Goal: Transaction & Acquisition: Purchase product/service

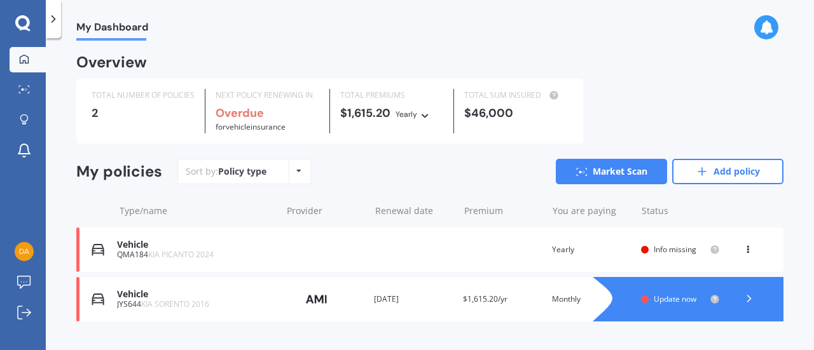
click at [744, 246] on icon at bounding box center [748, 248] width 9 height 8
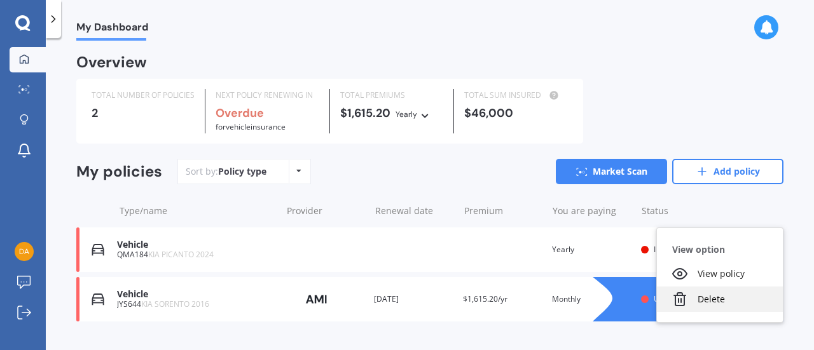
click at [717, 301] on div "Delete" at bounding box center [720, 299] width 126 height 25
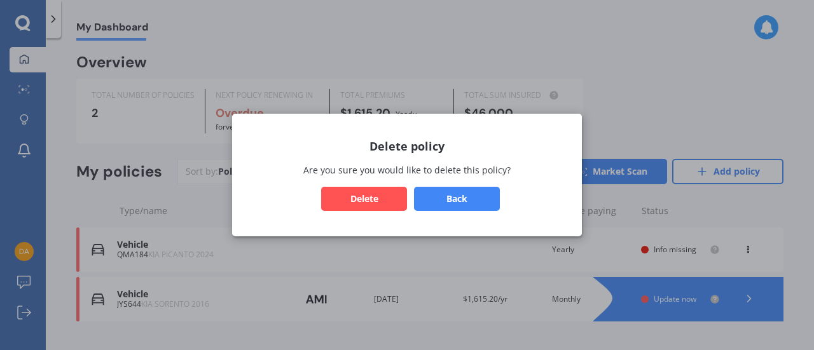
click at [353, 196] on button "Delete" at bounding box center [364, 199] width 86 height 24
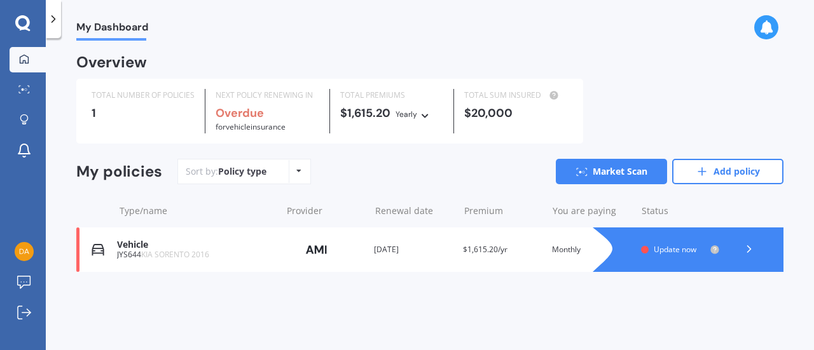
click at [756, 249] on div at bounding box center [749, 249] width 38 height 19
click at [596, 170] on link "Market Scan" at bounding box center [611, 171] width 111 height 25
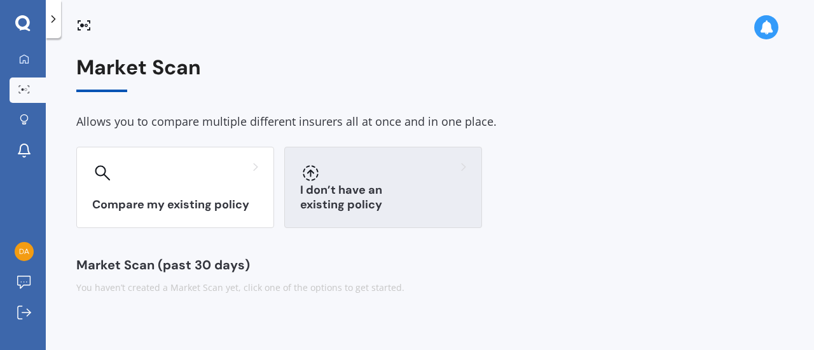
click at [381, 194] on div "I don’t have an existing policy" at bounding box center [383, 187] width 198 height 81
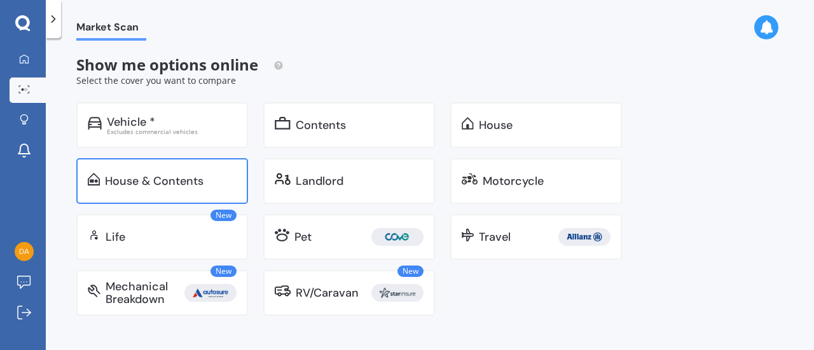
click at [199, 172] on div "House & Contents" at bounding box center [162, 181] width 172 height 46
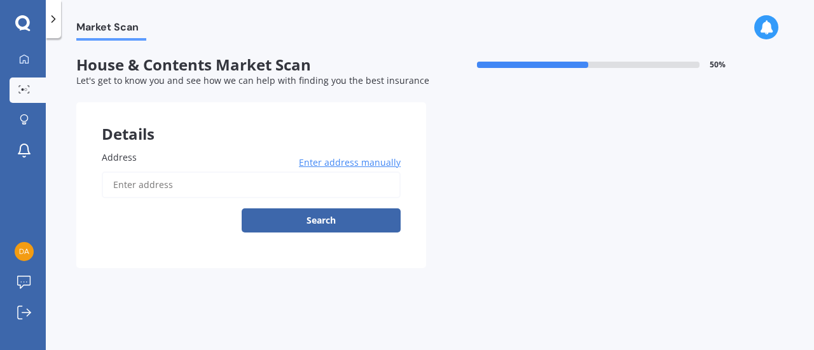
click at [218, 185] on input "Address" at bounding box center [251, 185] width 299 height 27
type input "[STREET_ADDRESS]"
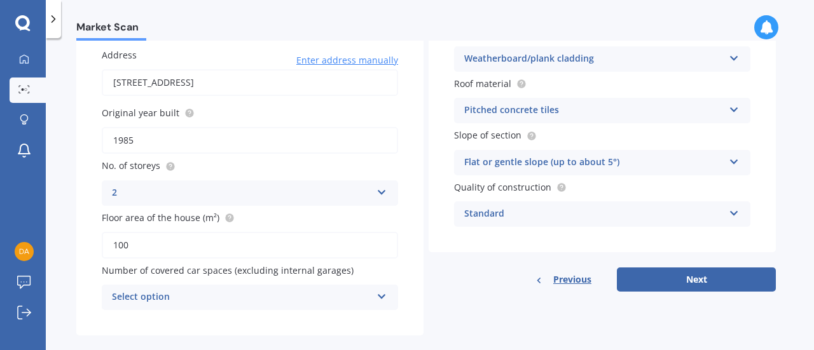
scroll to position [121, 0]
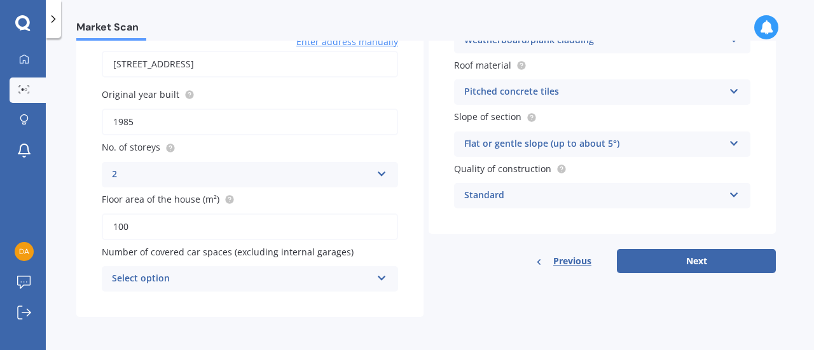
click at [316, 277] on div "Select option" at bounding box center [242, 279] width 260 height 15
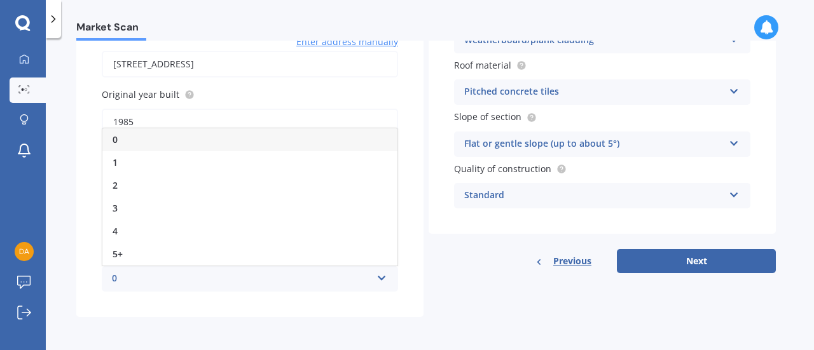
click at [316, 277] on div "0" at bounding box center [242, 279] width 260 height 15
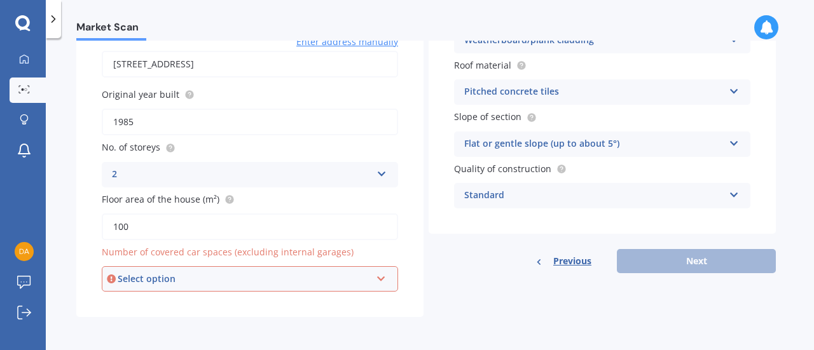
click at [318, 278] on div "Select option" at bounding box center [244, 279] width 253 height 14
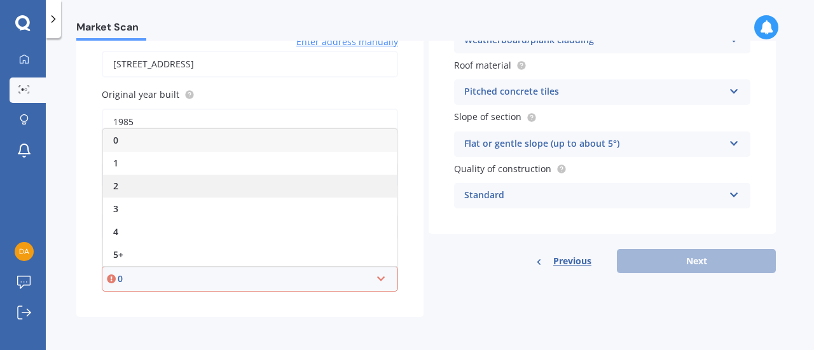
click at [174, 184] on div "2" at bounding box center [250, 186] width 294 height 23
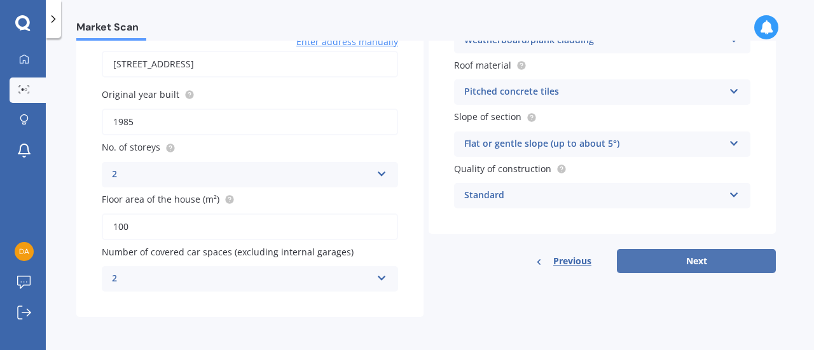
click at [688, 266] on button "Next" at bounding box center [696, 261] width 159 height 24
select select "19"
select select "09"
select select "1989"
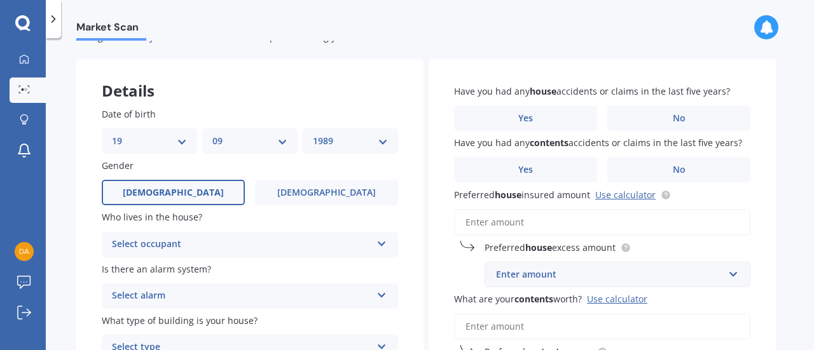
scroll to position [64, 0]
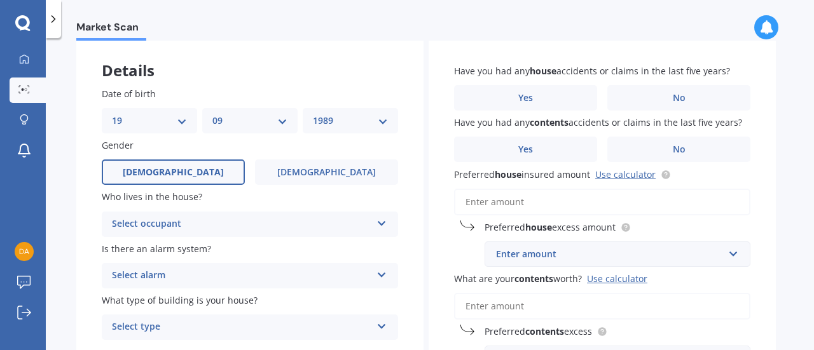
click at [249, 223] on div "Select occupant" at bounding box center [242, 224] width 260 height 15
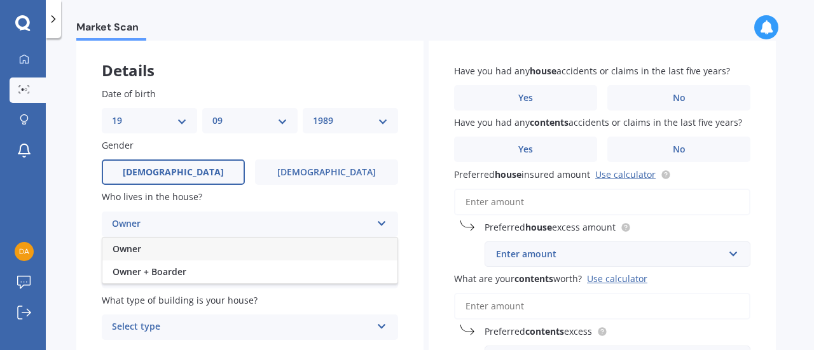
click at [249, 223] on div "Owner" at bounding box center [242, 224] width 260 height 15
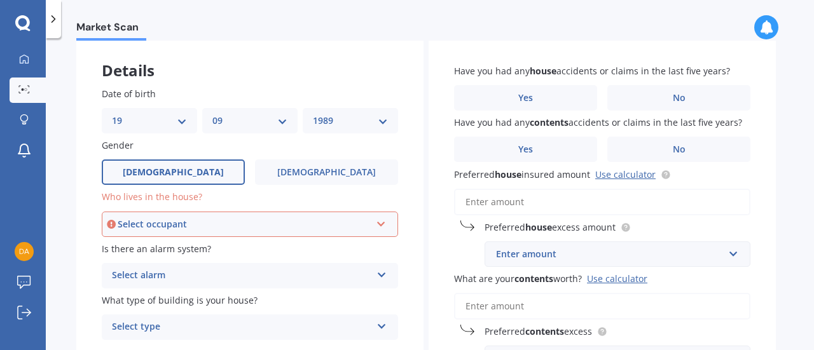
click at [249, 223] on div "Select occupant" at bounding box center [244, 225] width 253 height 14
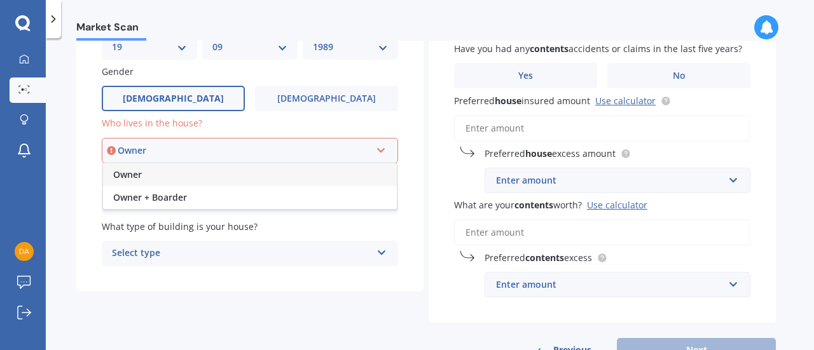
scroll to position [56, 0]
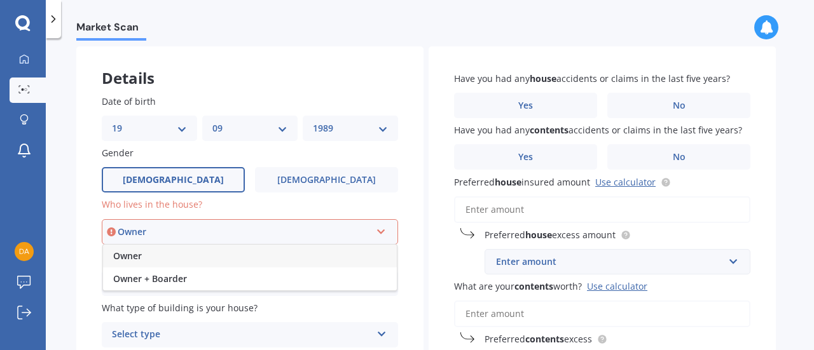
click at [371, 226] on div "Owner Owner Owner + Boarder" at bounding box center [250, 231] width 296 height 25
click at [259, 226] on div "Select occupant" at bounding box center [244, 232] width 253 height 14
click at [259, 226] on div "Owner" at bounding box center [244, 232] width 253 height 14
click at [237, 232] on div "Select occupant" at bounding box center [244, 232] width 253 height 14
click at [237, 232] on div "Owner" at bounding box center [244, 232] width 253 height 14
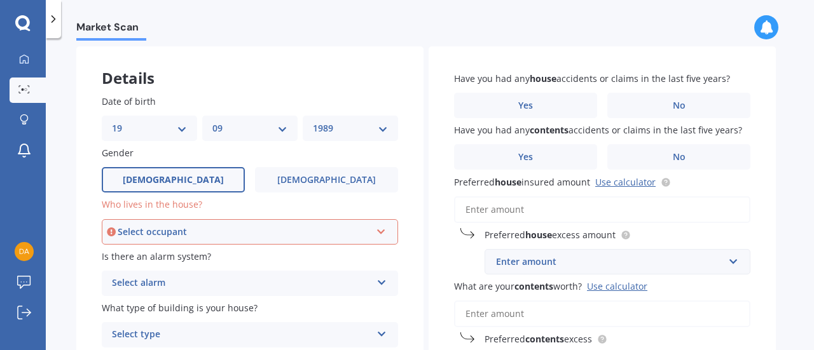
click at [232, 229] on div "Select occupant" at bounding box center [244, 232] width 253 height 14
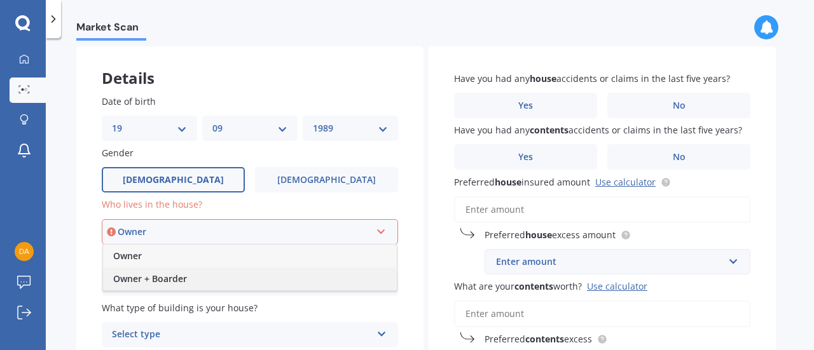
click at [165, 279] on span "Owner + Boarder" at bounding box center [150, 279] width 74 height 12
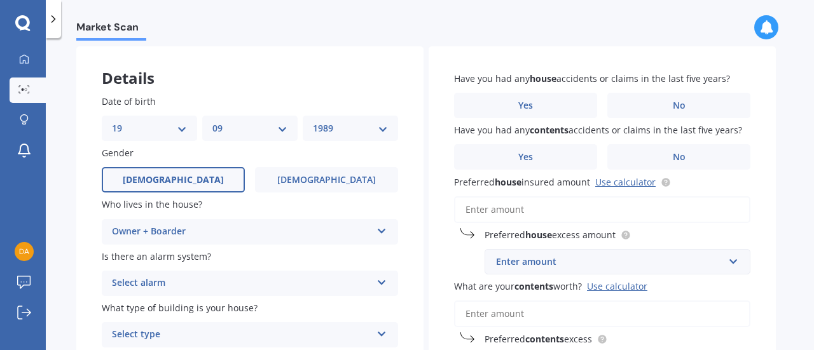
click at [179, 276] on div "Select alarm" at bounding box center [242, 283] width 260 height 15
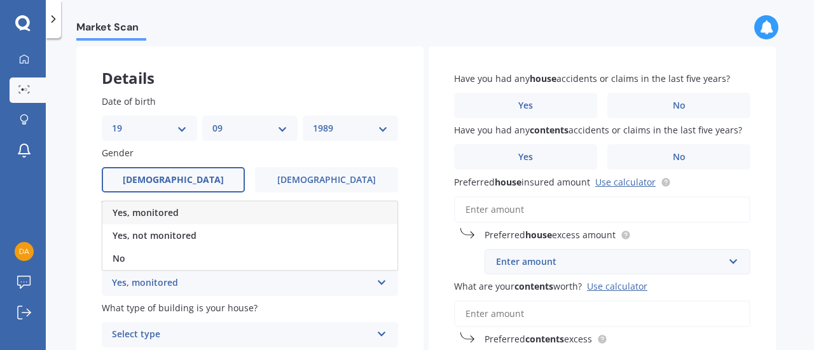
click at [179, 276] on div "Yes, monitored" at bounding box center [242, 283] width 260 height 15
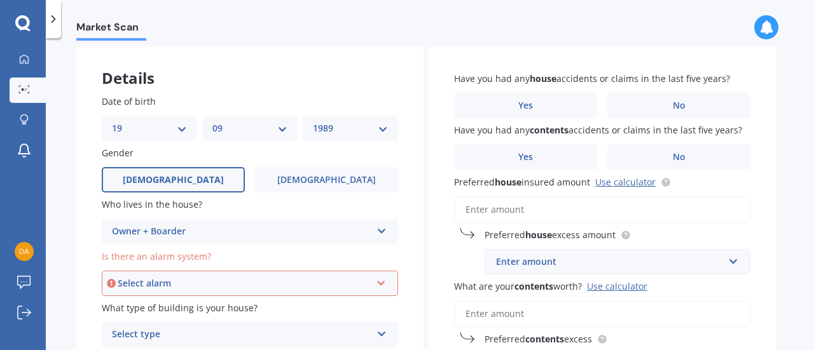
scroll to position [183, 0]
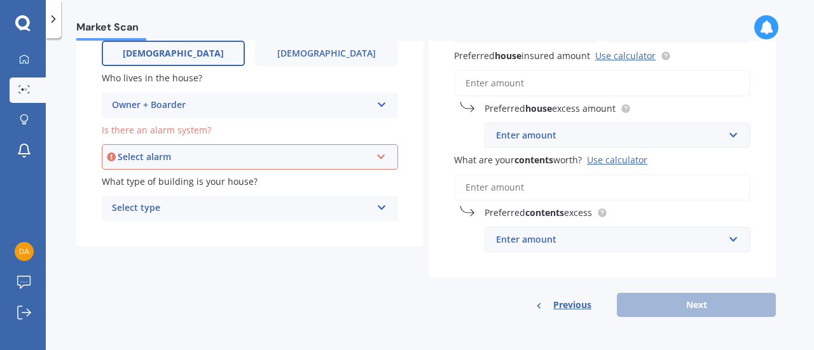
click at [273, 159] on div "Select alarm" at bounding box center [244, 157] width 253 height 14
click at [270, 158] on div "Select alarm" at bounding box center [244, 157] width 253 height 14
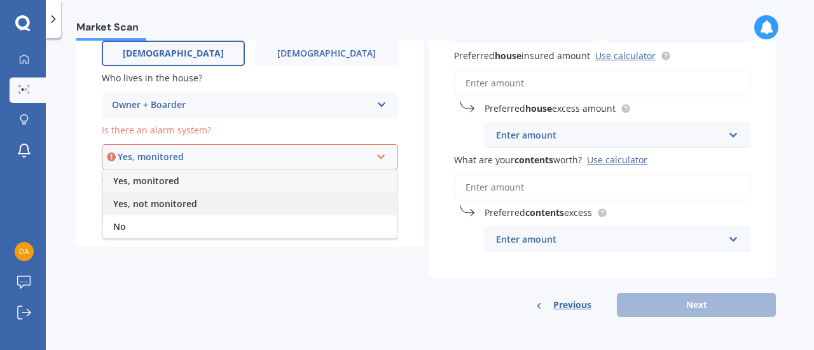
click at [246, 205] on div "Yes, not monitored" at bounding box center [250, 204] width 294 height 23
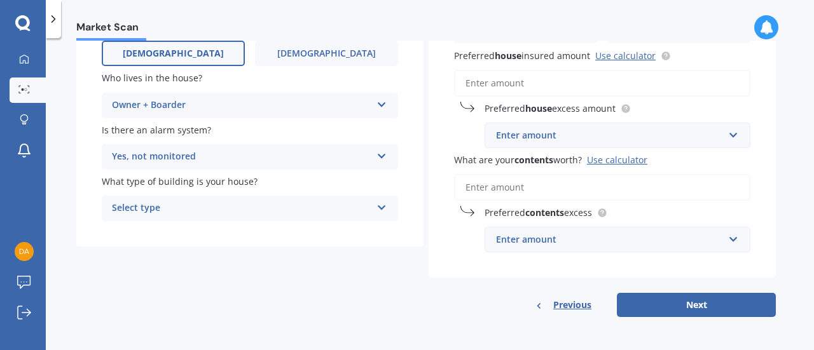
click at [286, 153] on div "Yes, not monitored" at bounding box center [242, 156] width 260 height 15
click at [238, 205] on div "Yes, not monitored" at bounding box center [249, 204] width 295 height 23
click at [238, 208] on div "Select type" at bounding box center [242, 208] width 260 height 15
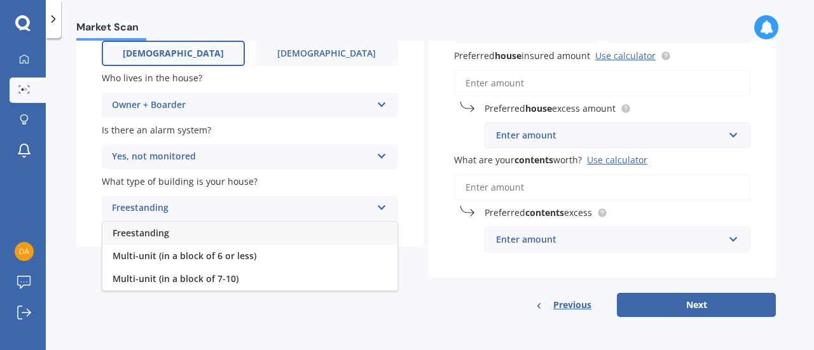
click at [215, 241] on div "Freestanding" at bounding box center [249, 233] width 295 height 23
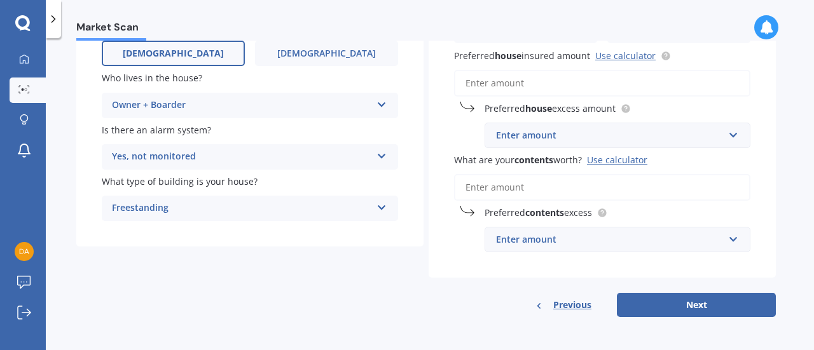
scroll to position [0, 0]
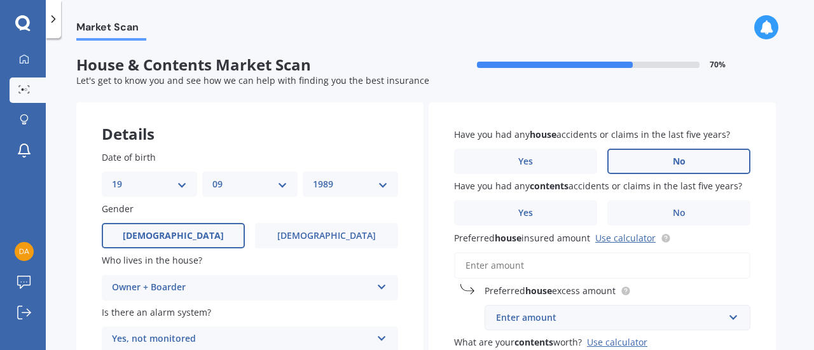
click at [663, 167] on label "No" at bounding box center [678, 161] width 143 height 25
click at [0, 0] on input "No" at bounding box center [0, 0] width 0 height 0
click at [688, 216] on label "No" at bounding box center [678, 212] width 143 height 25
click at [0, 0] on input "No" at bounding box center [0, 0] width 0 height 0
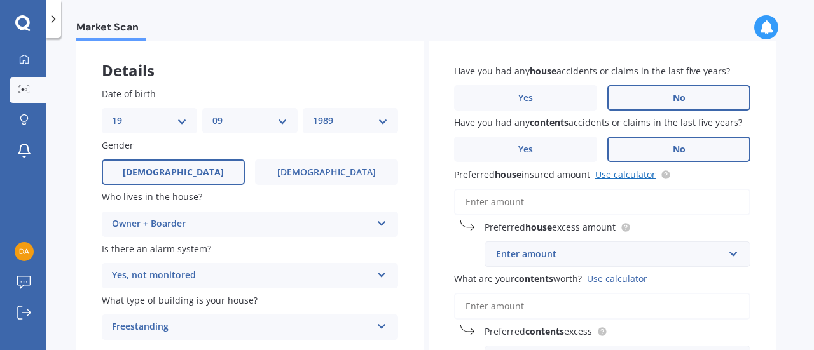
click at [636, 175] on link "Use calculator" at bounding box center [625, 175] width 60 height 12
click at [534, 207] on input "Preferred house insured amount Use calculator" at bounding box center [602, 202] width 296 height 27
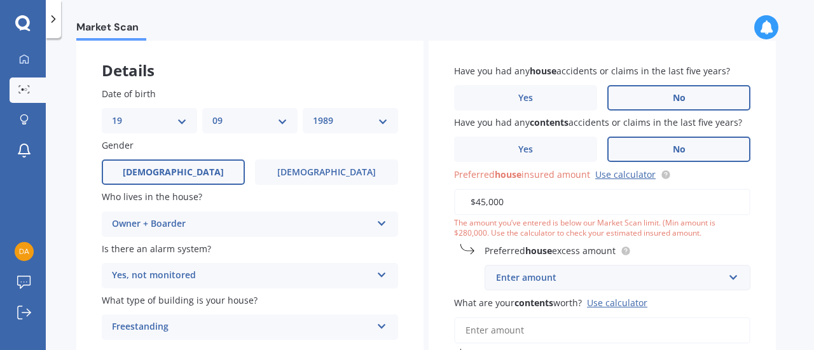
type input "$450,000"
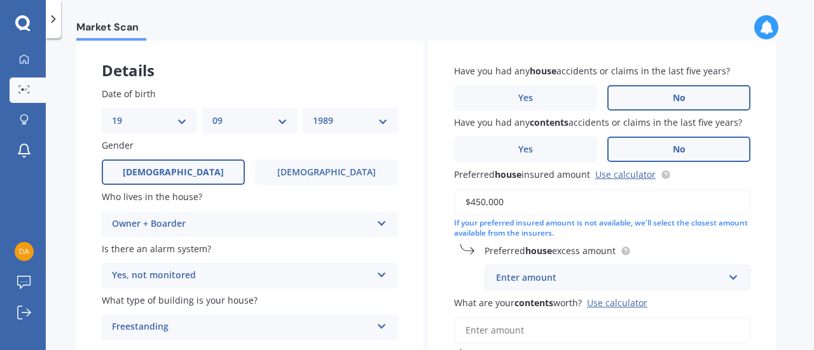
drag, startPoint x: 548, startPoint y: 201, endPoint x: 408, endPoint y: 206, distance: 140.0
click at [408, 206] on div "Details Date of birth DD 01 02 03 04 05 06 07 08 09 10 11 12 13 14 15 16 17 18 …" at bounding box center [426, 250] width 700 height 422
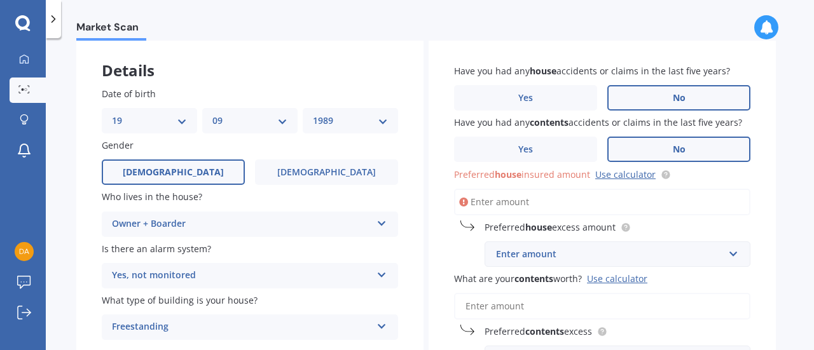
click at [556, 254] on div "Enter amount" at bounding box center [610, 254] width 228 height 14
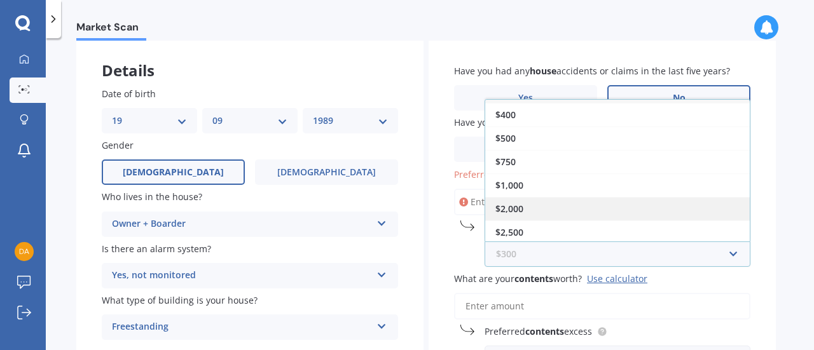
scroll to position [20, 0]
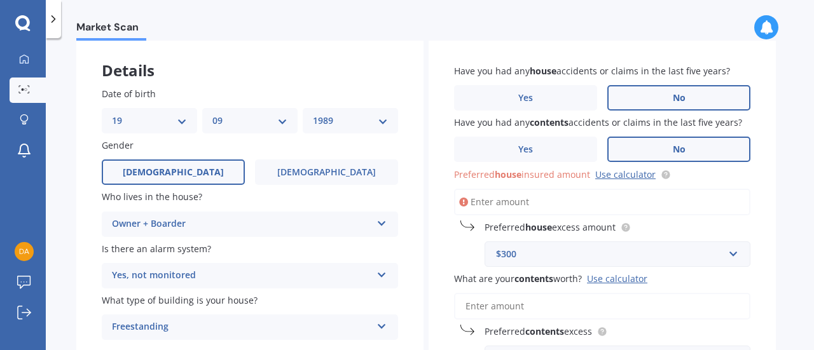
click at [441, 254] on div "Have you had any house accidents or claims in the last five years? Yes No Have …" at bounding box center [602, 218] width 347 height 359
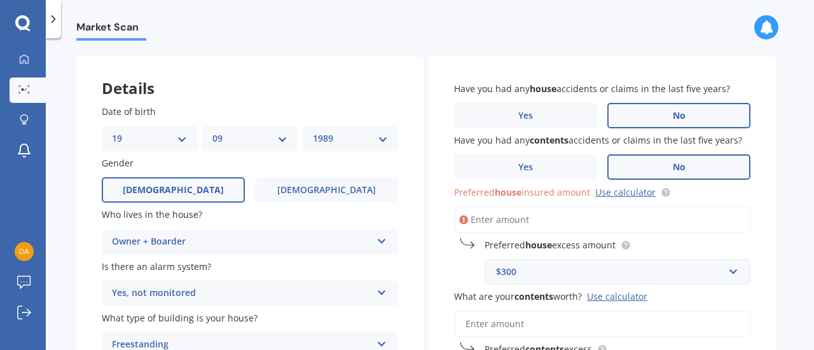
scroll to position [64, 0]
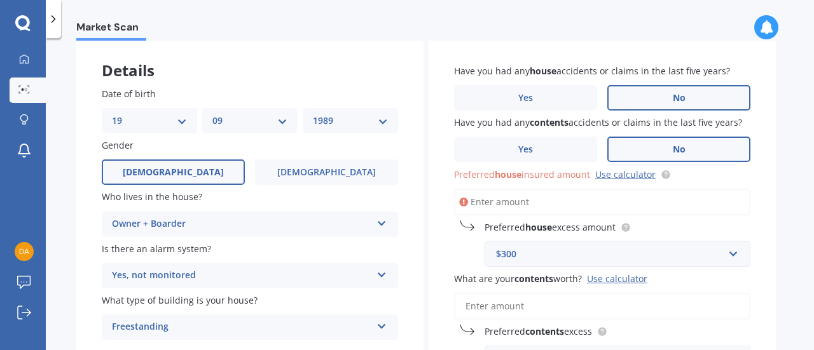
click at [567, 255] on div "$300" at bounding box center [610, 254] width 228 height 14
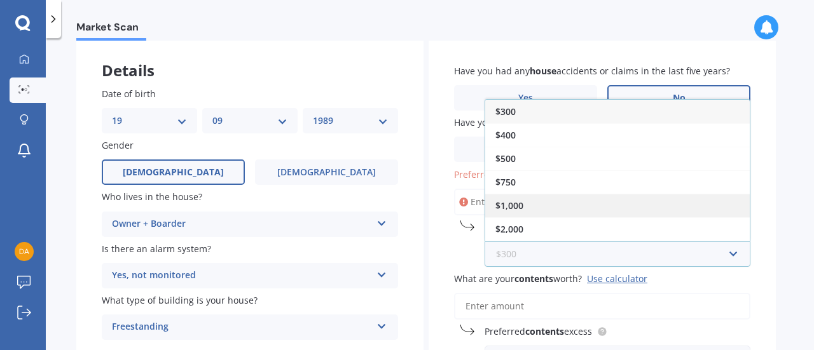
scroll to position [20, 0]
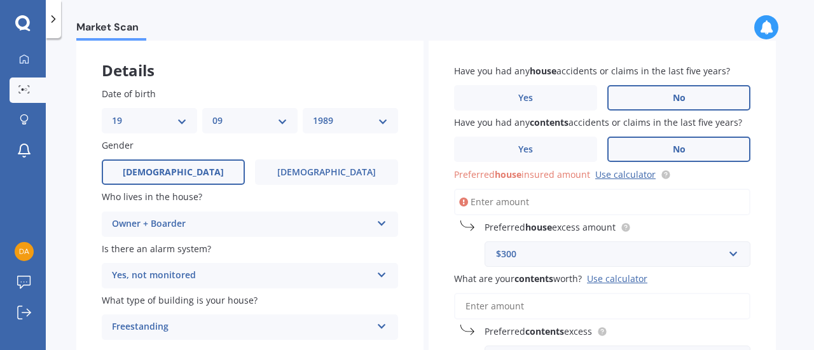
click at [437, 252] on div "Have you had any house accidents or claims in the last five years? Yes No Have …" at bounding box center [602, 218] width 347 height 359
click at [534, 258] on div "$300" at bounding box center [610, 254] width 228 height 14
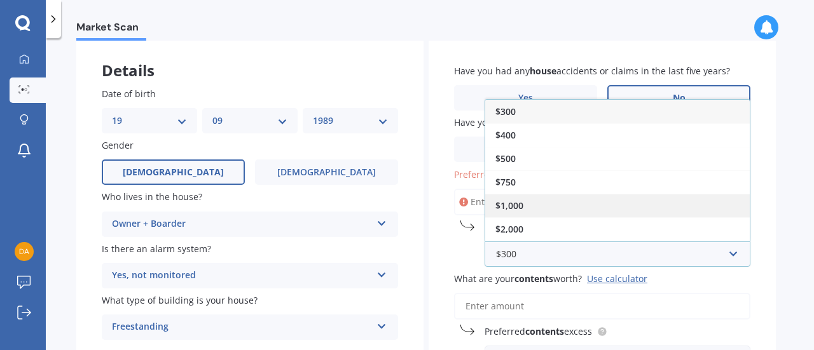
click at [539, 209] on div "$1,000" at bounding box center [617, 206] width 265 height 24
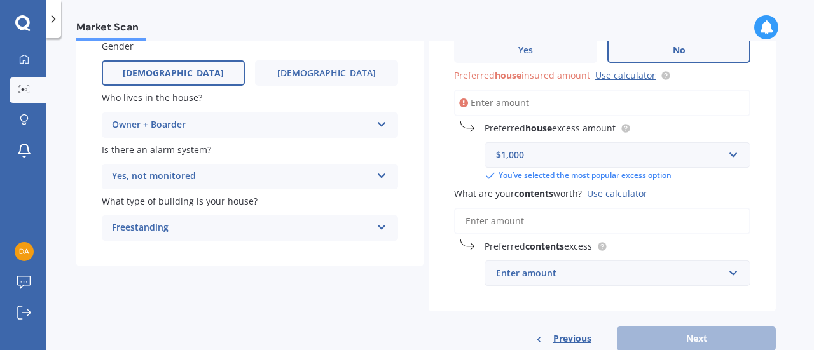
scroll to position [191, 0]
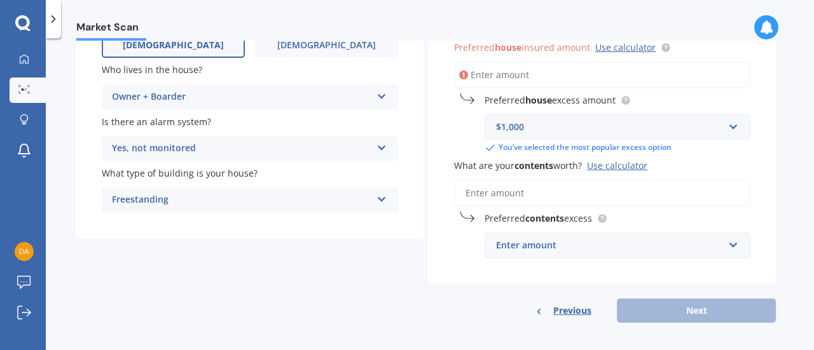
click at [502, 200] on input "What are your contents worth? Use calculator" at bounding box center [602, 193] width 296 height 27
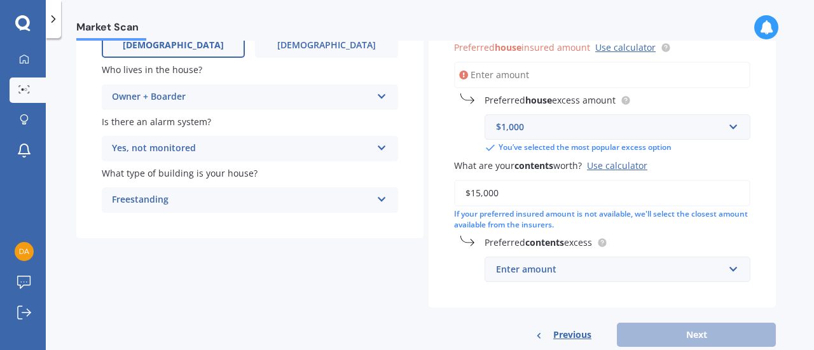
drag, startPoint x: 479, startPoint y: 189, endPoint x: 458, endPoint y: 198, distance: 22.8
click at [458, 198] on input "$15,000" at bounding box center [602, 193] width 296 height 27
drag, startPoint x: 514, startPoint y: 194, endPoint x: 413, endPoint y: 202, distance: 100.8
click at [413, 202] on div "Details Date of birth DD 01 02 03 04 05 06 07 08 09 10 11 12 13 14 15 16 17 18 …" at bounding box center [426, 130] width 700 height 436
type input "$20,000"
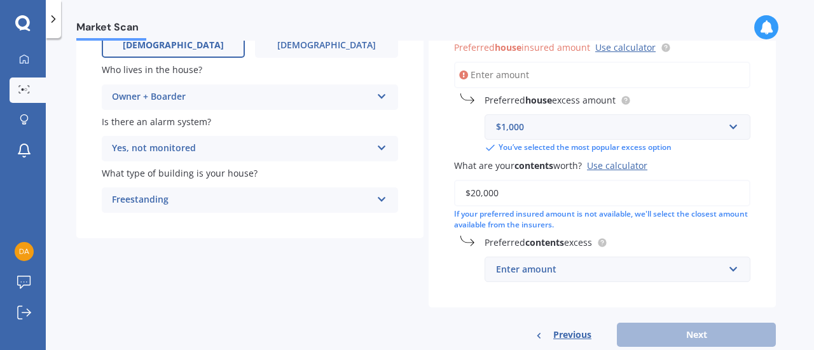
click at [581, 275] on div "Enter amount" at bounding box center [610, 270] width 228 height 14
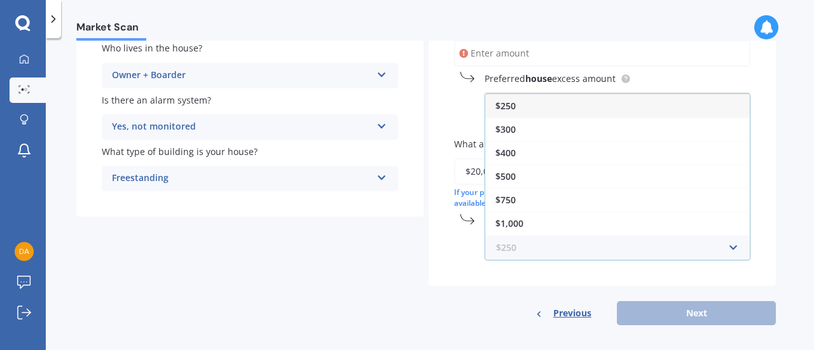
scroll to position [221, 0]
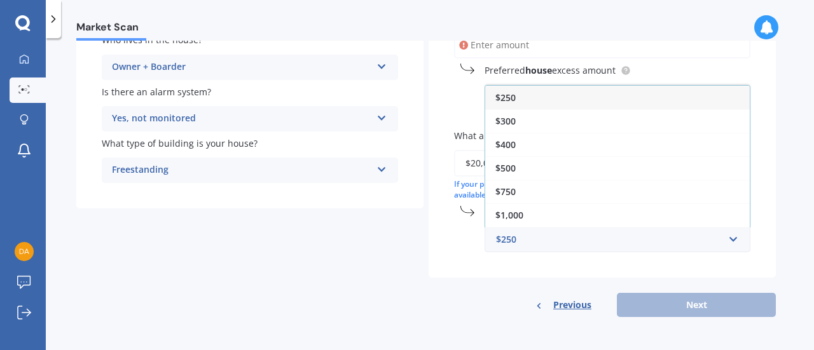
click at [450, 228] on div "Have you had any house accidents or claims in the last five years? Yes No Have …" at bounding box center [602, 80] width 347 height 396
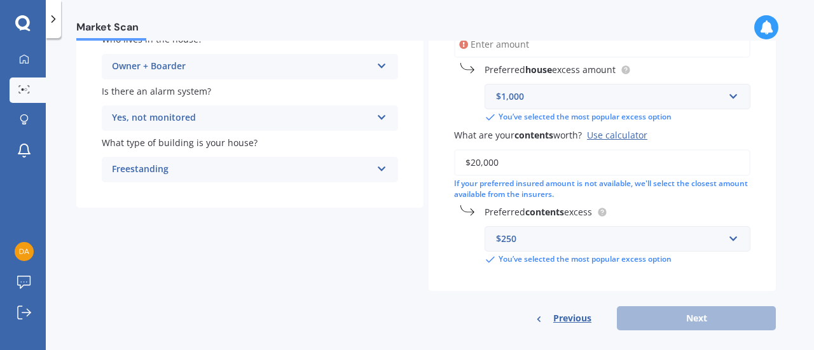
drag, startPoint x: 508, startPoint y: 163, endPoint x: 415, endPoint y: 174, distance: 94.1
click at [415, 174] on div "Details Date of birth DD 01 02 03 04 05 06 07 08 09 10 11 12 13 14 15 16 17 18 …" at bounding box center [426, 106] width 700 height 450
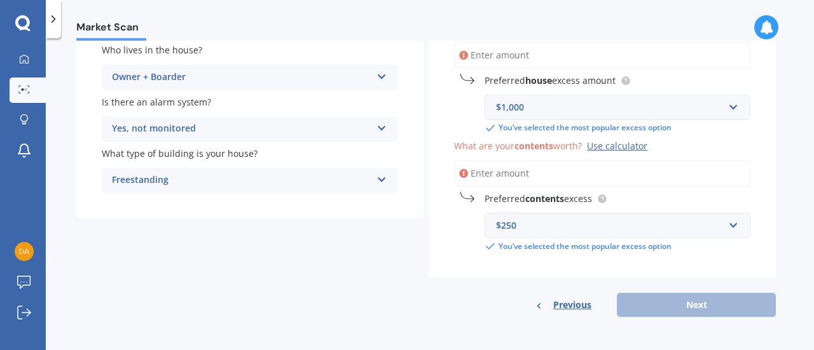
click at [604, 225] on div "$250" at bounding box center [610, 226] width 228 height 14
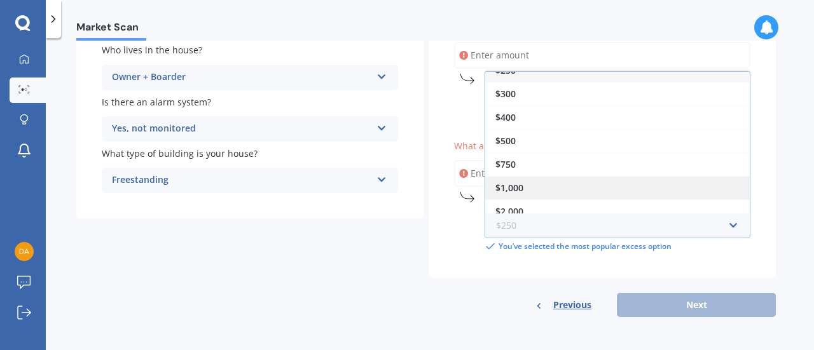
scroll to position [20, 0]
click at [557, 188] on div "$1,000" at bounding box center [617, 181] width 265 height 24
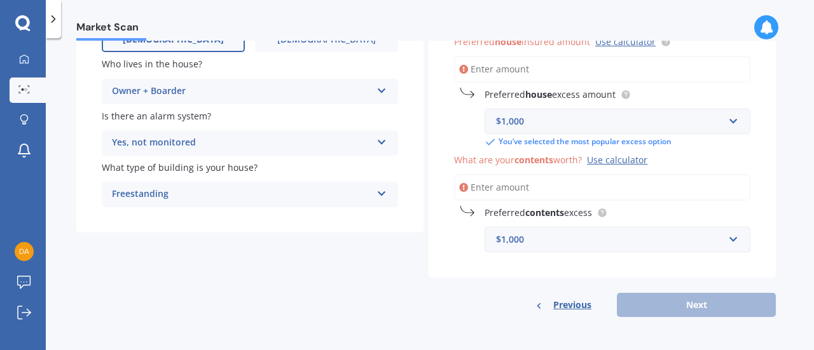
scroll to position [197, 0]
click at [561, 235] on div "$1,000" at bounding box center [610, 240] width 228 height 14
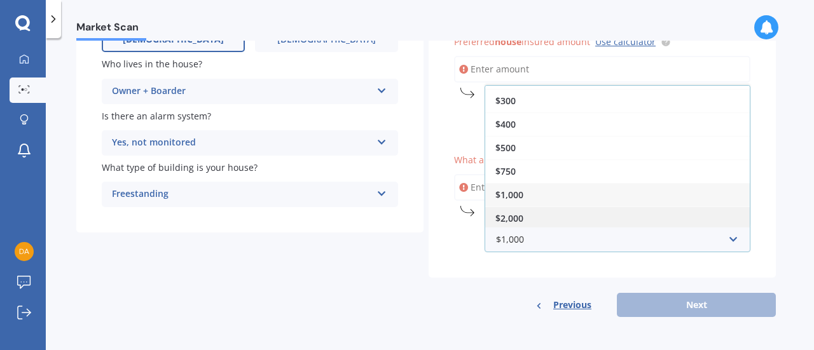
click at [553, 219] on div "$2,000" at bounding box center [617, 219] width 265 height 24
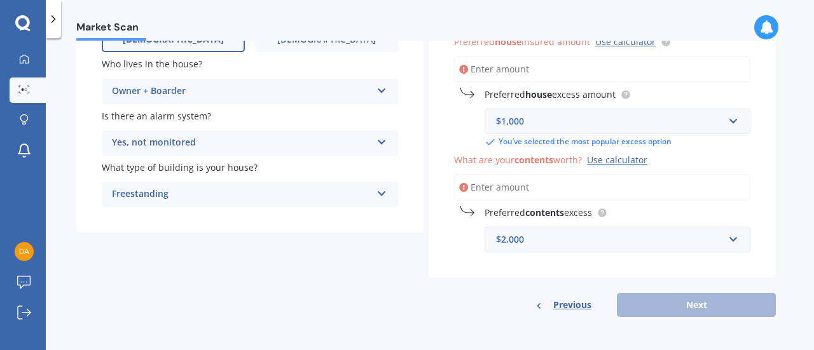
click at [549, 235] on div "$2,000" at bounding box center [610, 240] width 228 height 14
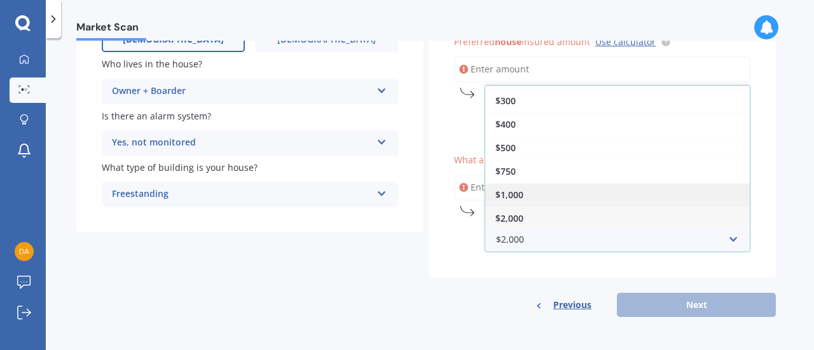
click at [572, 193] on div "$1,000" at bounding box center [617, 195] width 265 height 24
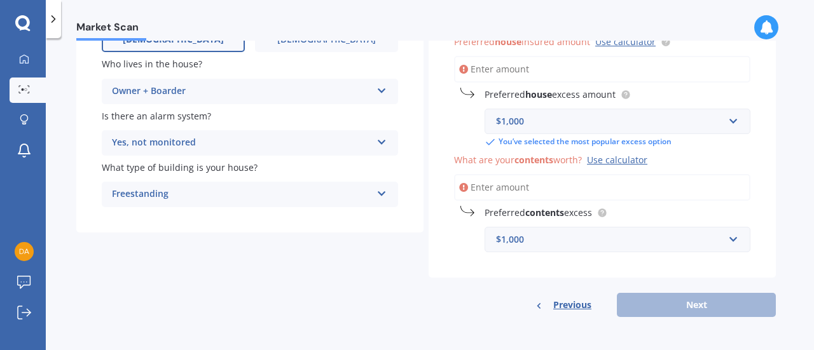
click at [476, 237] on div "Preferred contents excess $1,000 $250 $300 $400 $500 $750 $1,000 $2,000" at bounding box center [602, 229] width 296 height 46
click at [698, 306] on div "Previous Next" at bounding box center [602, 305] width 347 height 24
click at [538, 210] on b "contents" at bounding box center [544, 213] width 39 height 12
click at [501, 188] on input "What are your contents worth? Use calculator" at bounding box center [602, 187] width 296 height 27
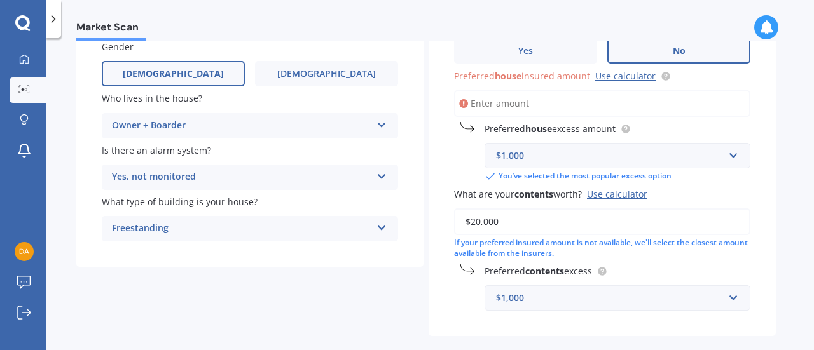
scroll to position [134, 0]
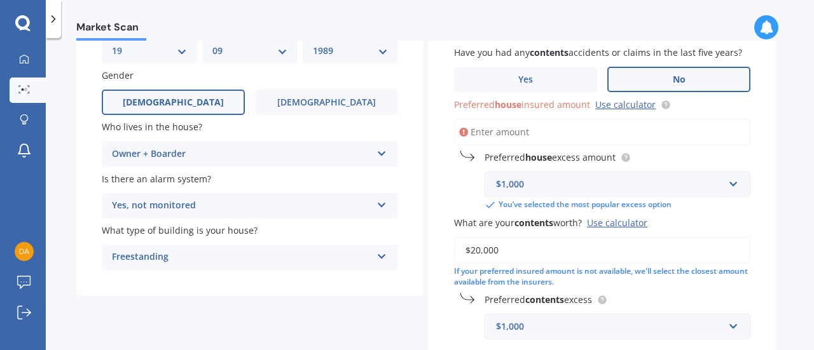
type input "$20,000"
click at [523, 135] on input "Preferred house insured amount Use calculator" at bounding box center [602, 132] width 296 height 27
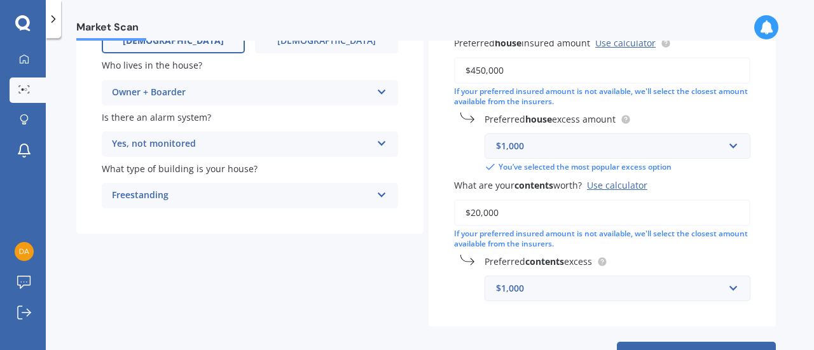
scroll to position [246, 0]
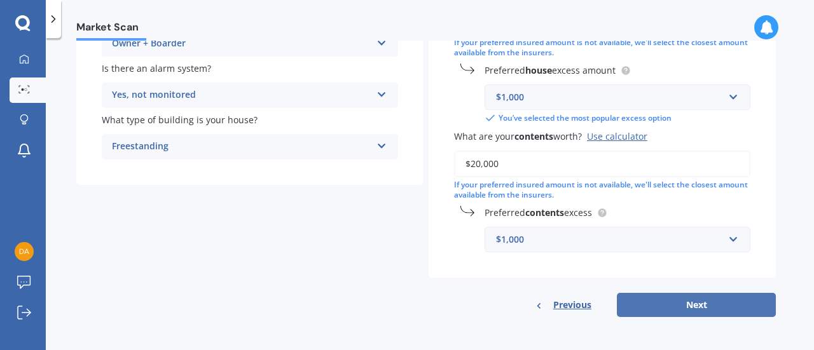
type input "$450,000"
click at [710, 312] on button "Next" at bounding box center [696, 305] width 159 height 24
select select "19"
select select "09"
select select "1989"
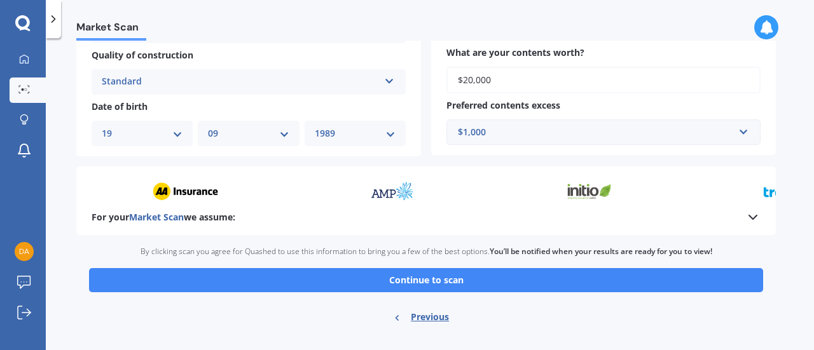
scroll to position [503, 0]
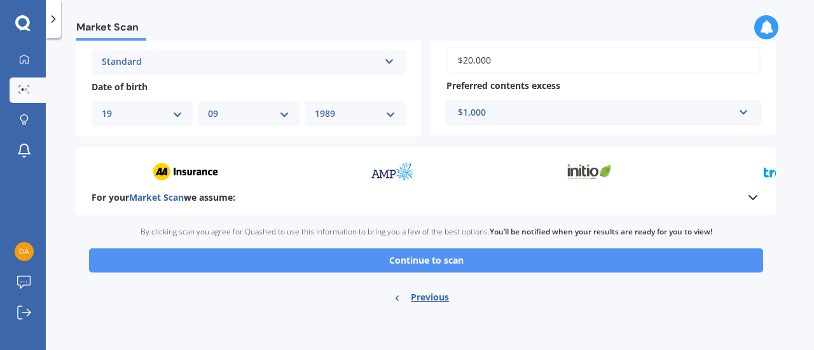
click at [516, 253] on button "Continue to scan" at bounding box center [426, 261] width 674 height 24
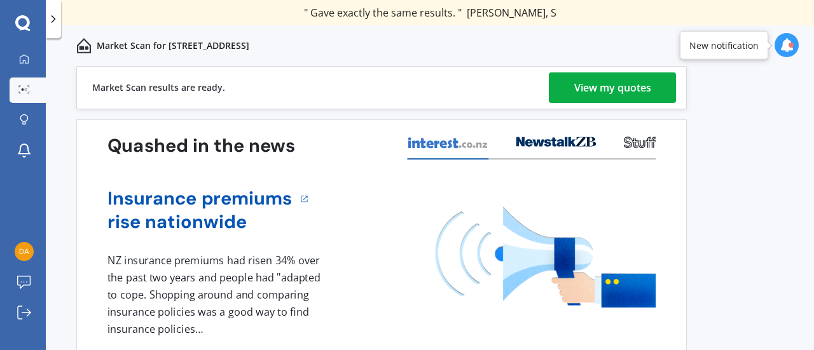
click at [599, 80] on div "View my quotes" at bounding box center [612, 88] width 77 height 31
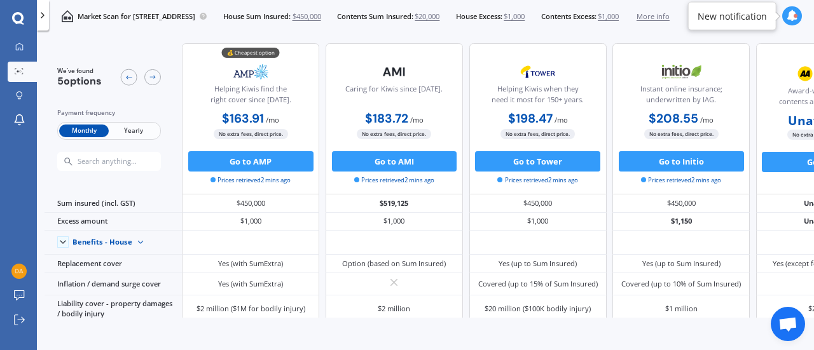
click at [136, 131] on span "Yearly" at bounding box center [134, 131] width 50 height 13
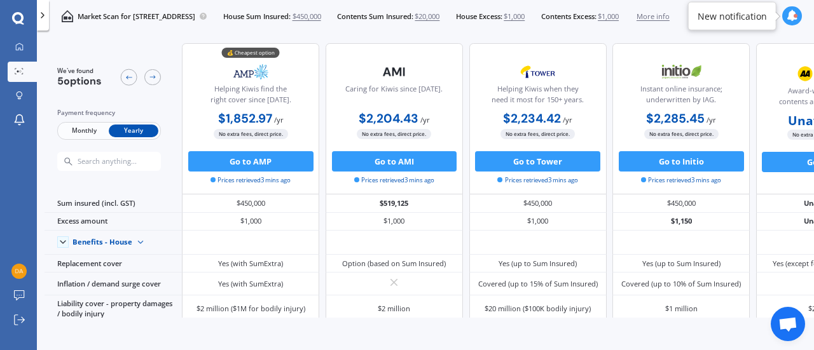
click at [70, 132] on span "Monthly" at bounding box center [84, 131] width 50 height 13
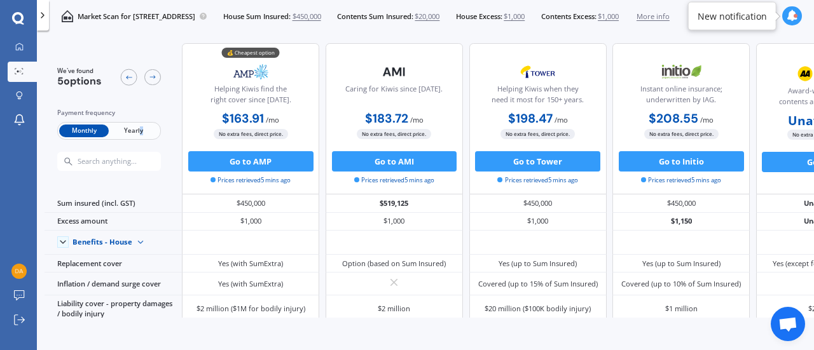
click at [141, 132] on span "Yearly" at bounding box center [134, 131] width 50 height 13
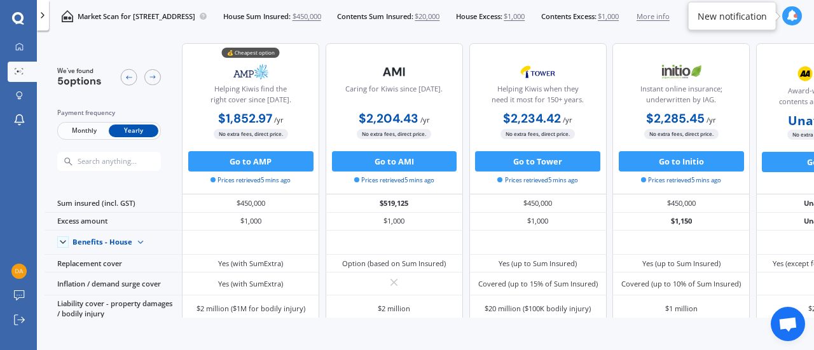
click at [92, 130] on span "Monthly" at bounding box center [84, 131] width 50 height 13
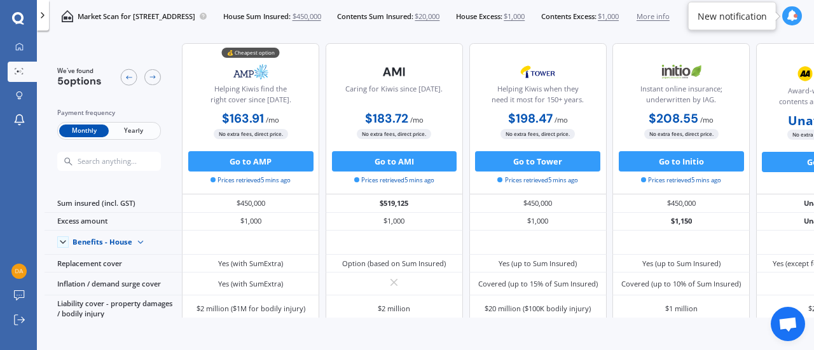
click at [135, 127] on span "Yearly" at bounding box center [134, 131] width 50 height 13
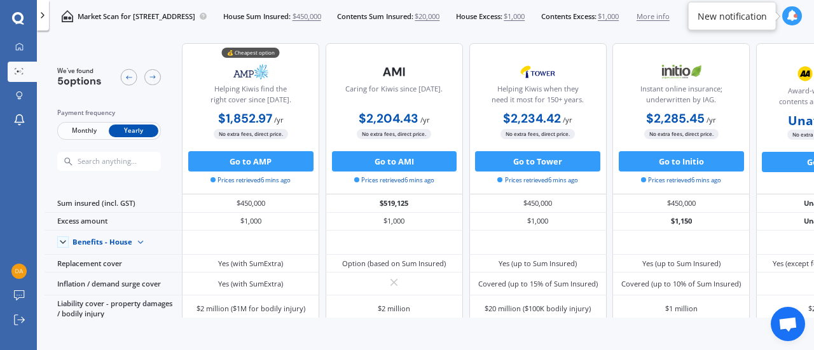
click at [98, 130] on span "Monthly" at bounding box center [84, 131] width 50 height 13
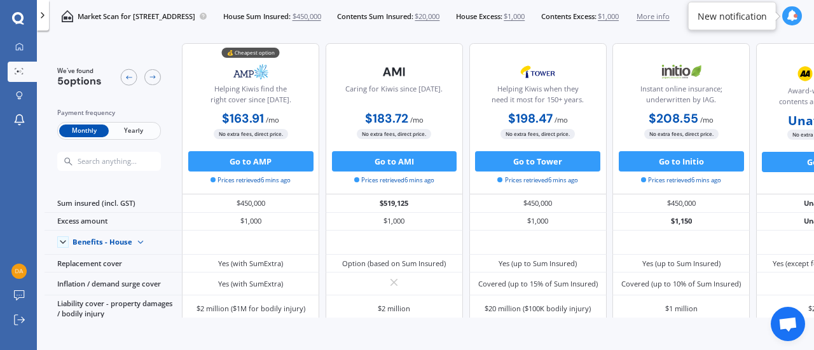
click at [122, 126] on span "Yearly" at bounding box center [134, 131] width 50 height 13
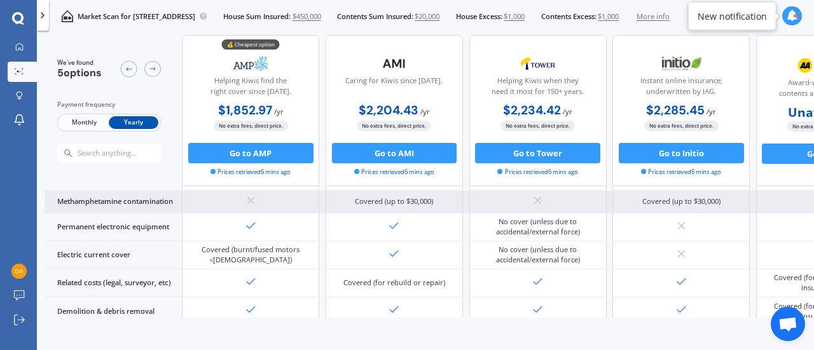
scroll to position [627, 0]
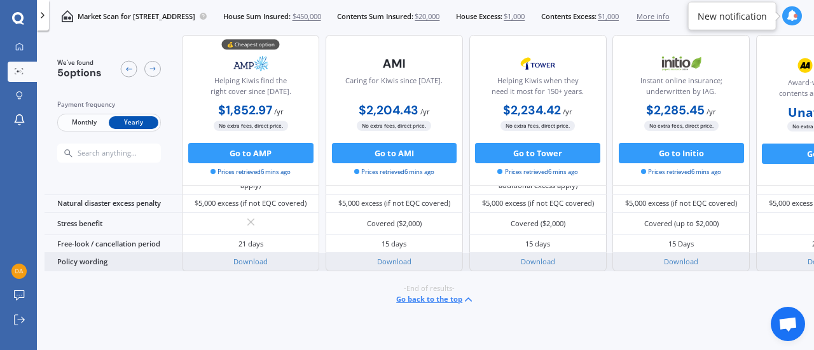
click at [228, 253] on div "Download" at bounding box center [250, 262] width 137 height 18
click at [249, 258] on link "Download" at bounding box center [250, 262] width 34 height 10
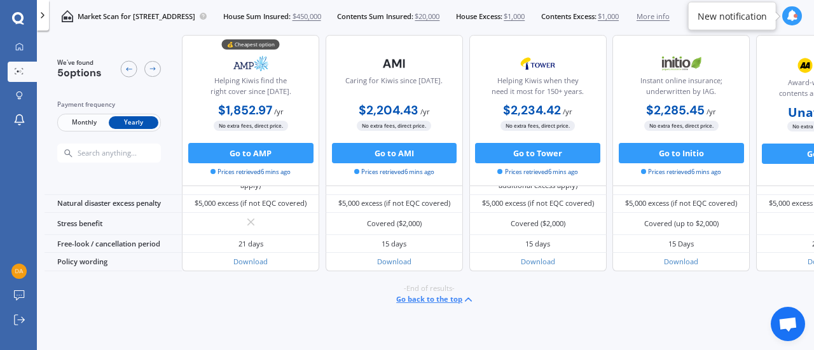
click at [94, 125] on span "Monthly" at bounding box center [84, 122] width 50 height 13
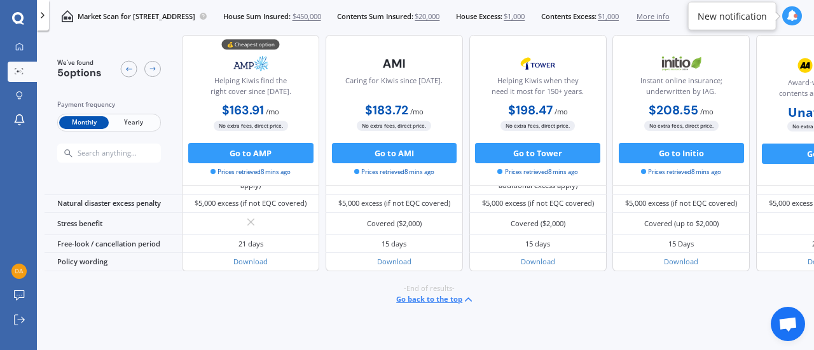
click at [141, 129] on span "Yearly" at bounding box center [134, 122] width 50 height 13
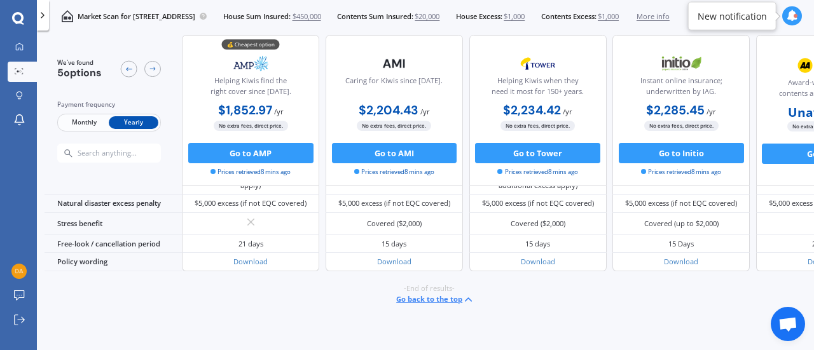
click at [90, 125] on span "Monthly" at bounding box center [84, 122] width 50 height 13
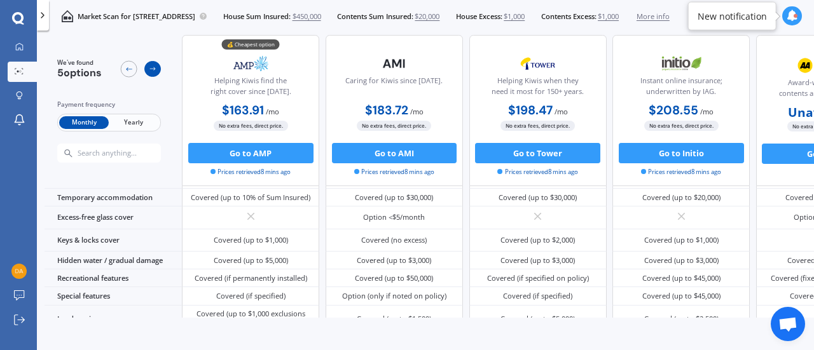
scroll to position [0, 0]
